Goal: Task Accomplishment & Management: Manage account settings

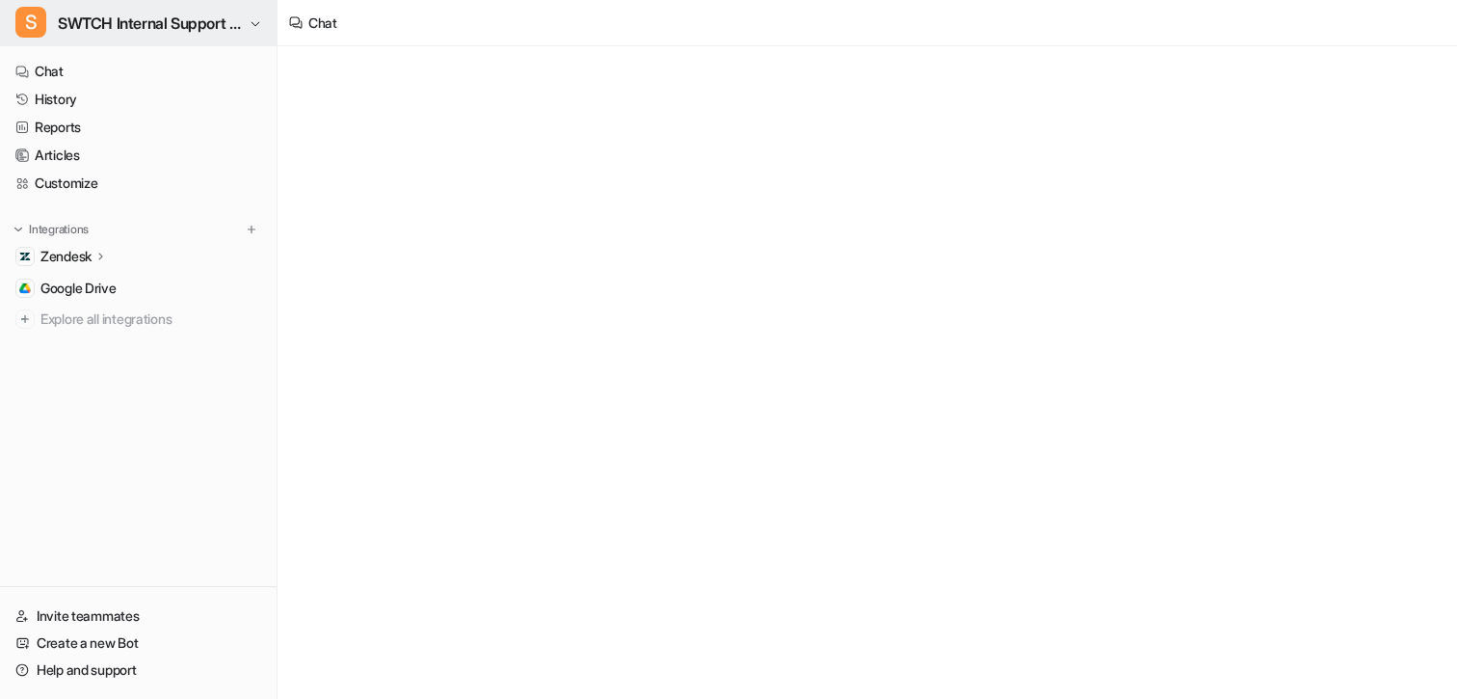
click at [119, 35] on span "SWTCH Internal Support Copilot" at bounding box center [151, 23] width 186 height 27
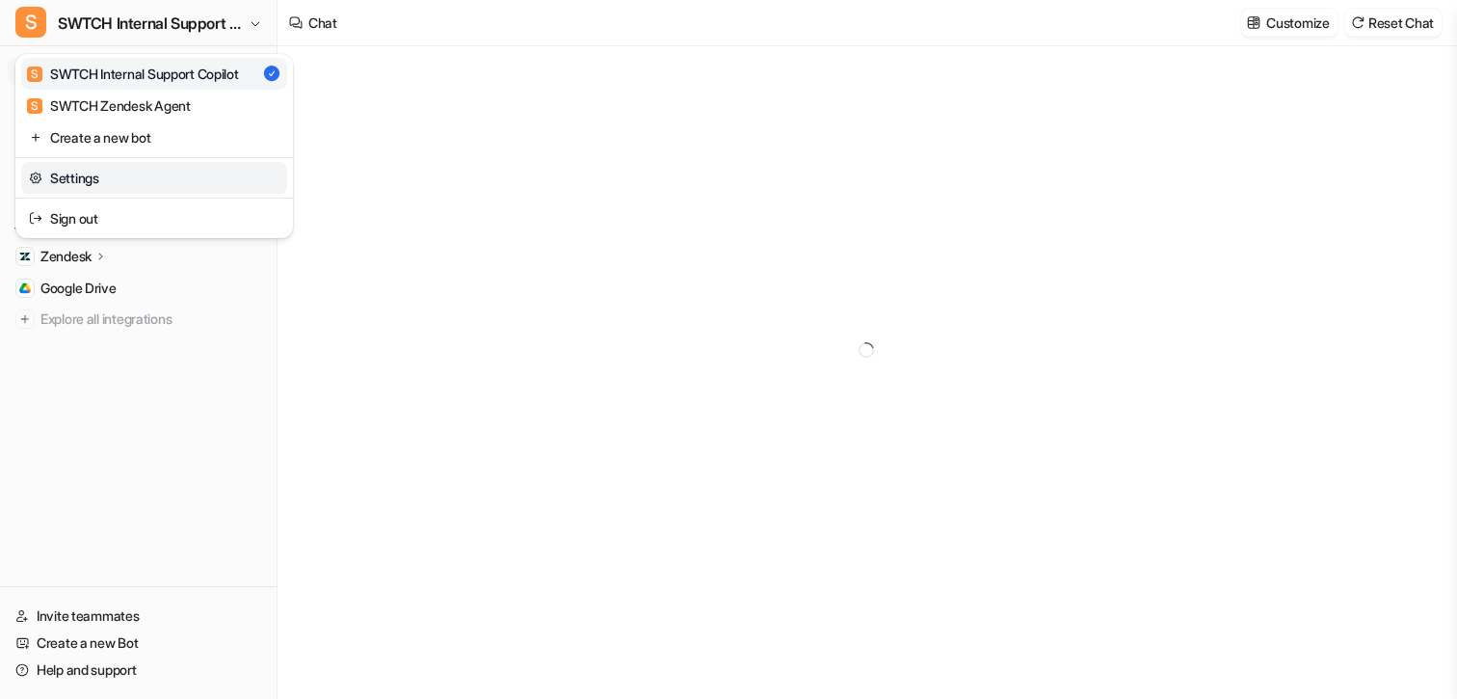
type textarea "**********"
click at [104, 178] on link "Settings" at bounding box center [154, 178] width 266 height 32
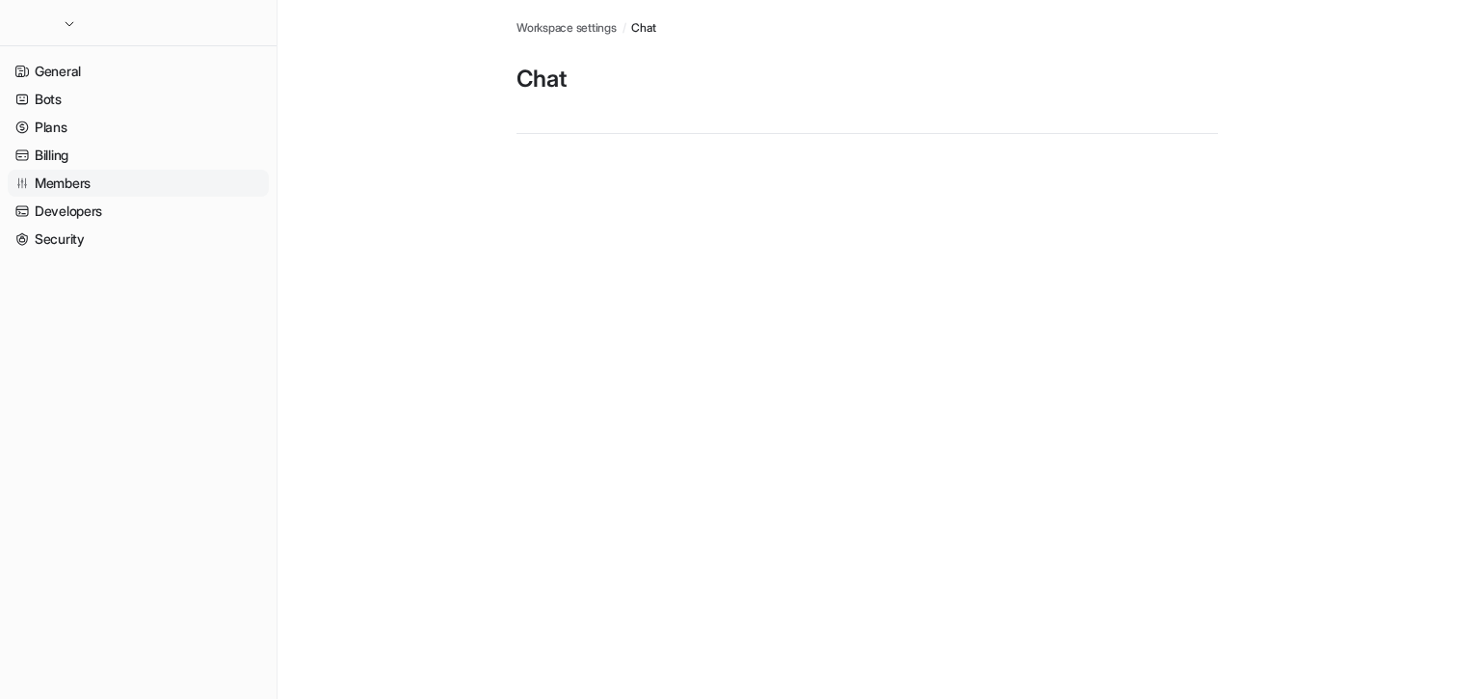
click at [104, 185] on link "Members" at bounding box center [138, 183] width 261 height 27
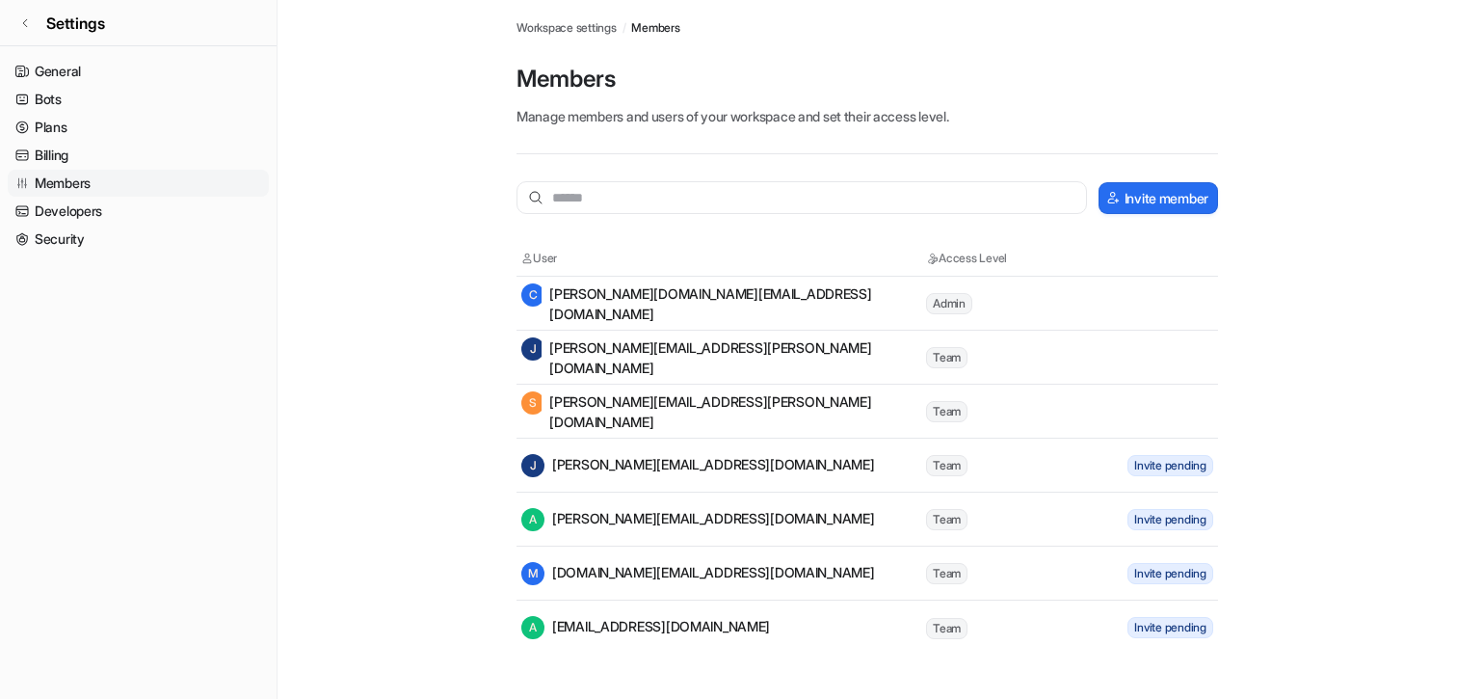
click at [1197, 358] on tr "[PERSON_NAME] [PERSON_NAME][EMAIL_ADDRESS][PERSON_NAME][DOMAIN_NAME] Team" at bounding box center [866, 357] width 701 height 54
click at [703, 403] on div "[PERSON_NAME] [PERSON_NAME][EMAIL_ADDRESS][PERSON_NAME][DOMAIN_NAME]" at bounding box center [722, 411] width 403 height 40
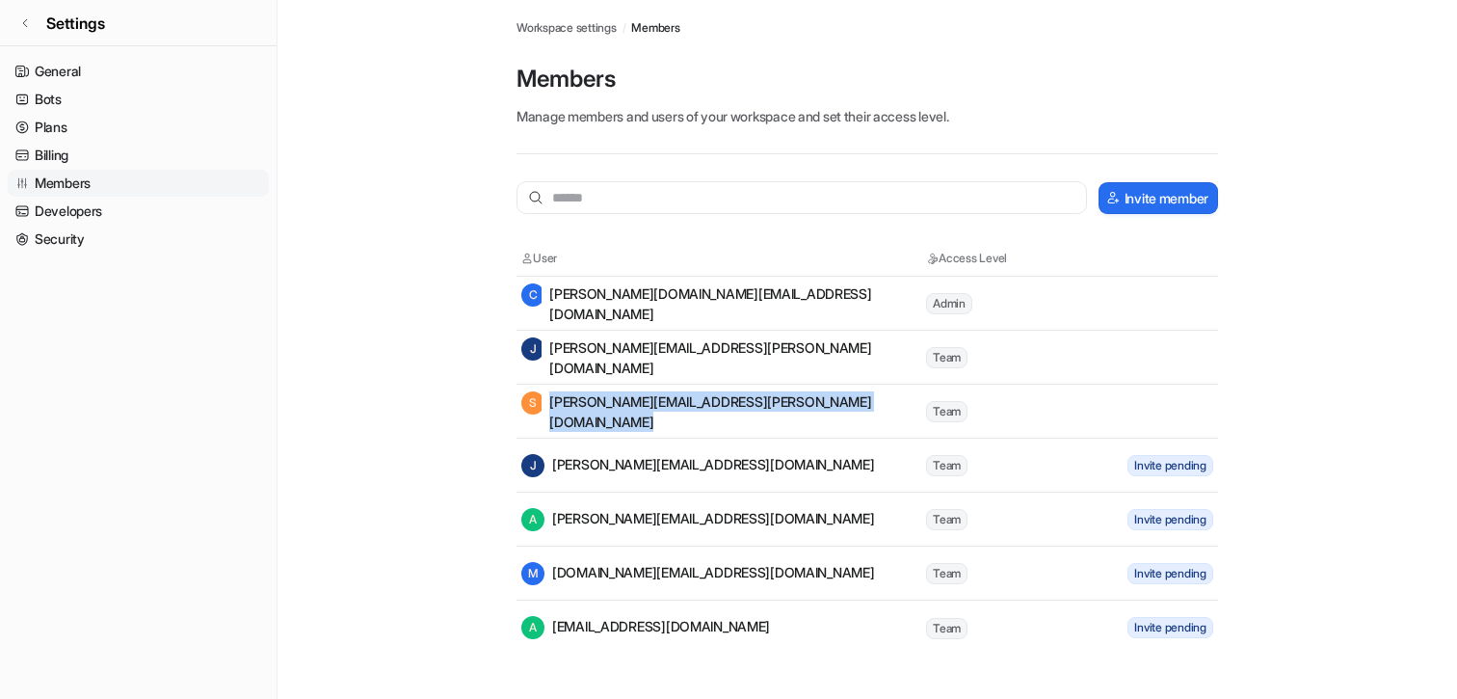
click at [703, 403] on div "[PERSON_NAME] [PERSON_NAME][EMAIL_ADDRESS][PERSON_NAME][DOMAIN_NAME]" at bounding box center [722, 411] width 403 height 40
click at [719, 406] on div "[PERSON_NAME] [PERSON_NAME][EMAIL_ADDRESS][PERSON_NAME][DOMAIN_NAME]" at bounding box center [722, 411] width 403 height 40
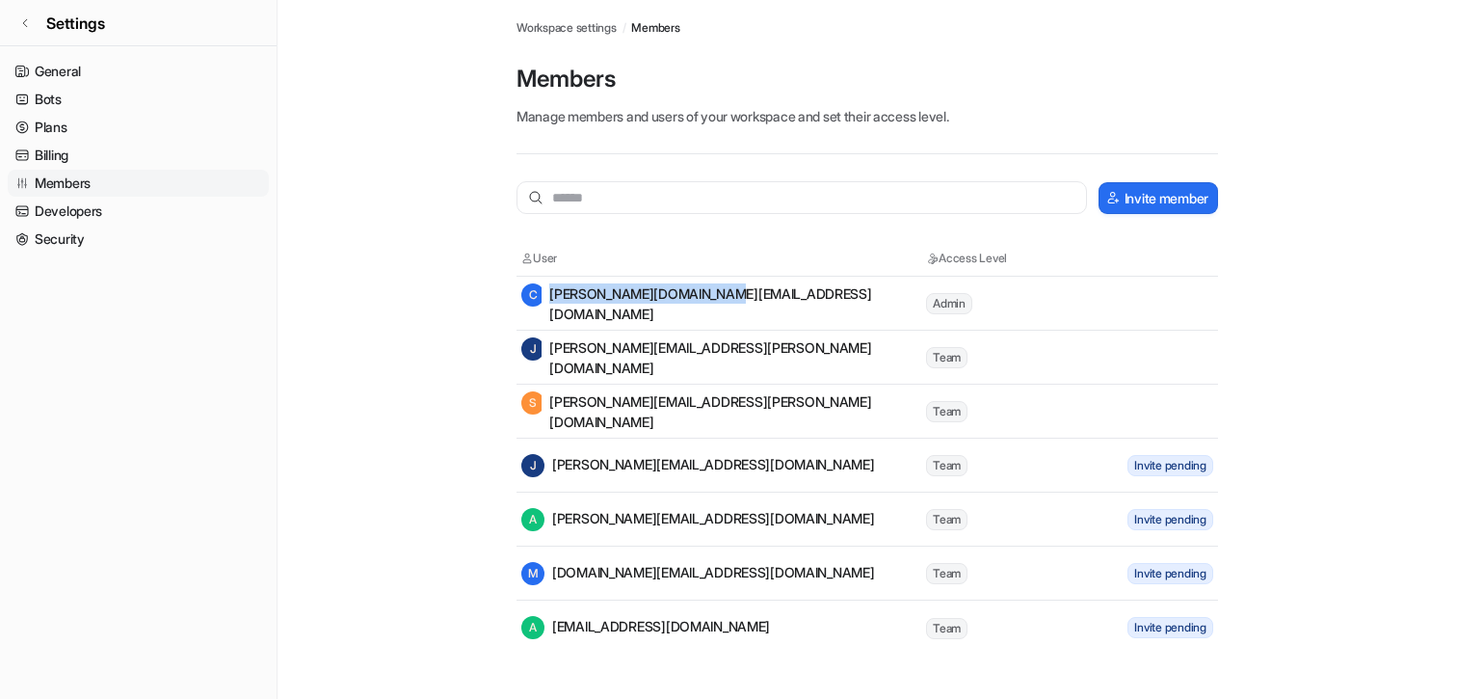
drag, startPoint x: 553, startPoint y: 303, endPoint x: 715, endPoint y: 303, distance: 161.9
click at [715, 303] on div "[PERSON_NAME] [DOMAIN_NAME][EMAIL_ADDRESS][DOMAIN_NAME]" at bounding box center [722, 303] width 403 height 40
click at [722, 304] on div "[PERSON_NAME] [DOMAIN_NAME][EMAIL_ADDRESS][DOMAIN_NAME]" at bounding box center [722, 303] width 403 height 40
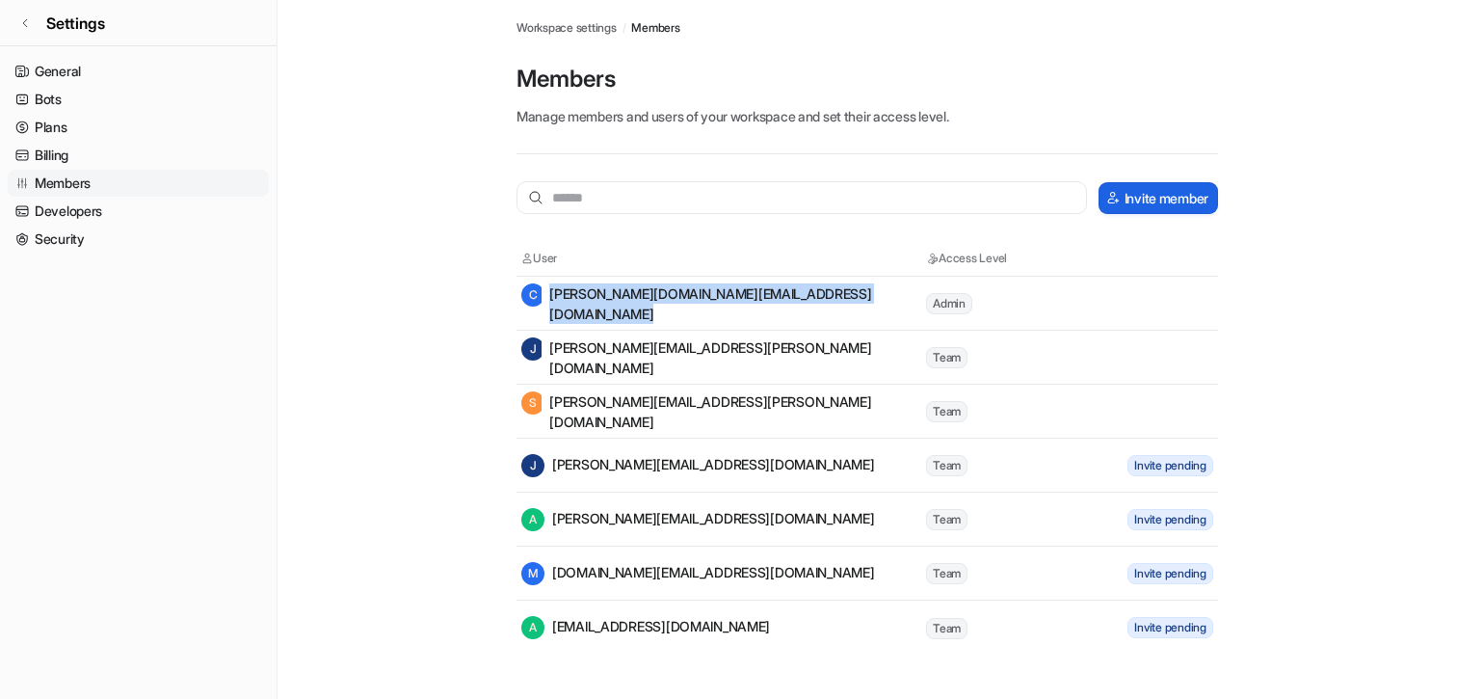
click at [1144, 204] on button "Invite member" at bounding box center [1157, 198] width 119 height 32
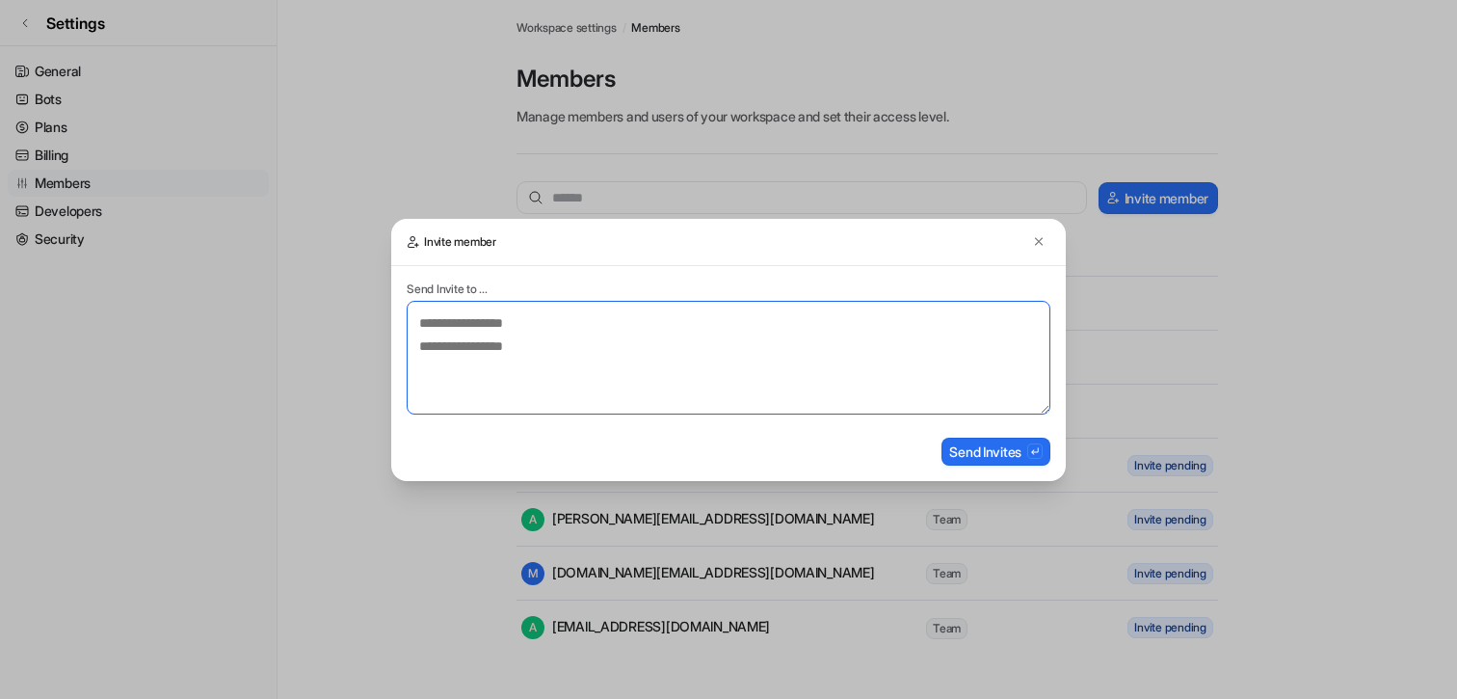
click at [695, 383] on textarea at bounding box center [729, 358] width 644 height 114
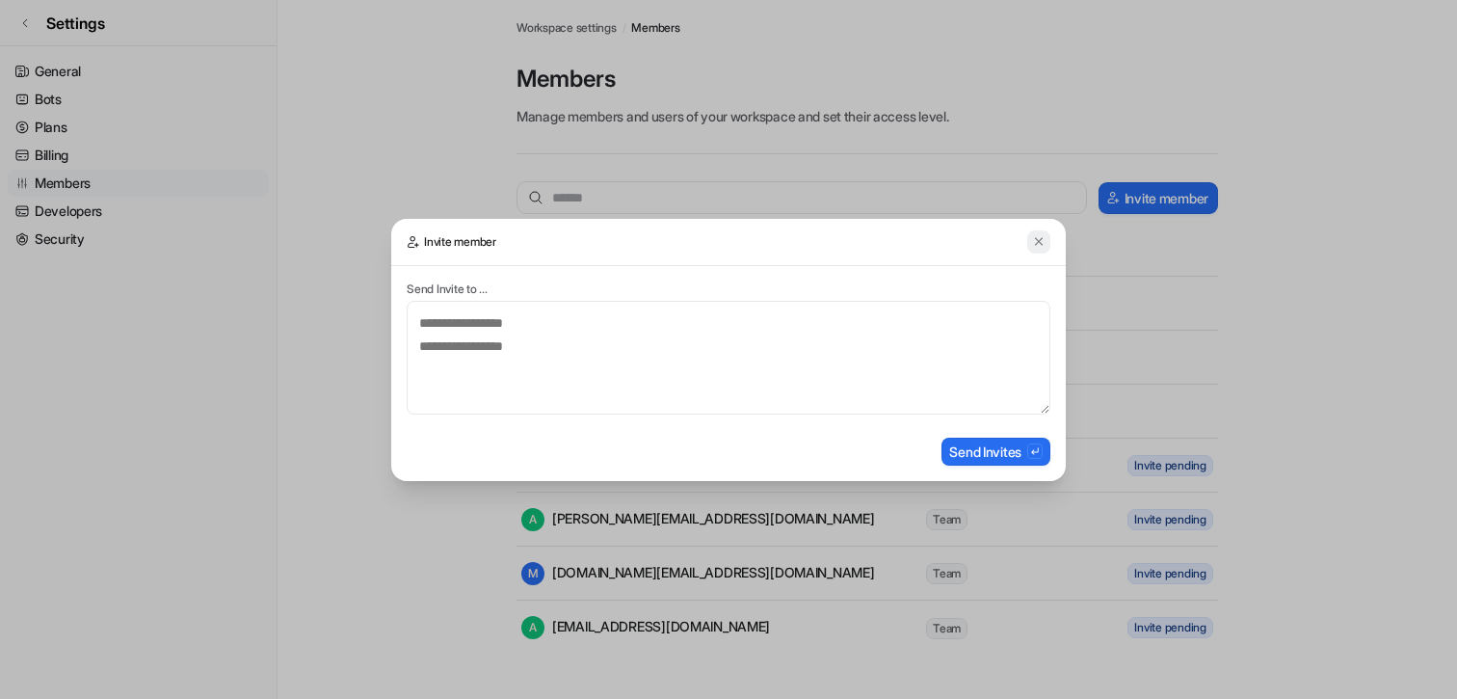
click at [1041, 243] on img at bounding box center [1038, 241] width 13 height 14
